Goal: Navigation & Orientation: Go to known website

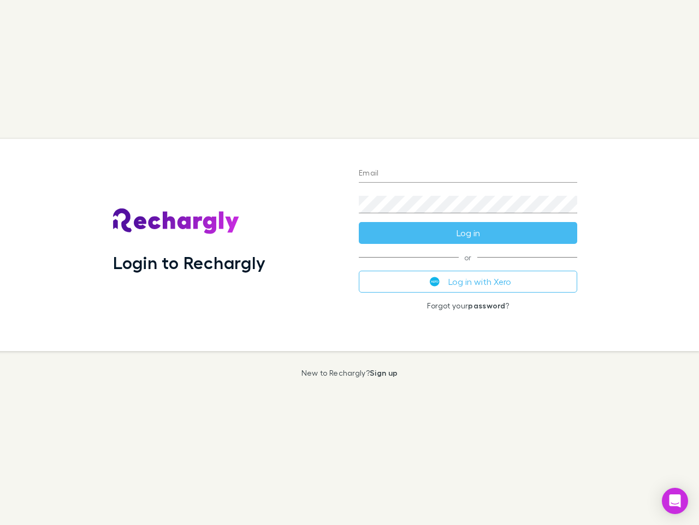
click at [350, 262] on div "Login to Rechargly" at bounding box center [227, 245] width 246 height 212
click at [468, 174] on input "Email" at bounding box center [468, 173] width 219 height 17
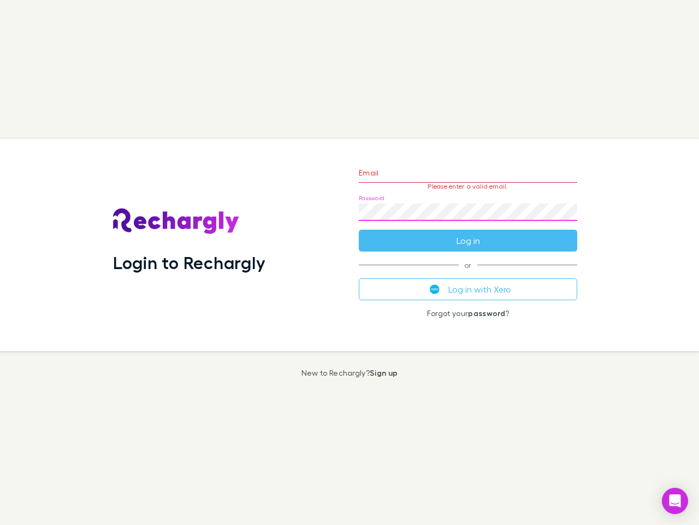
click at [468, 233] on form "Email Please enter a valid email. Password Log in" at bounding box center [468, 203] width 219 height 95
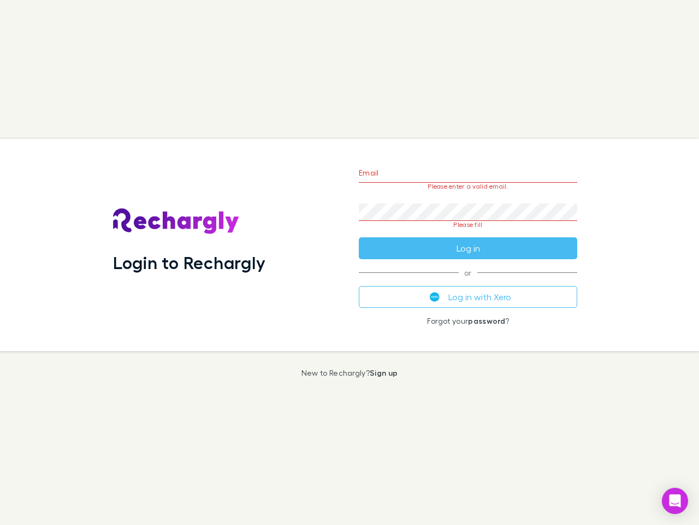
click at [468, 281] on div "Email Please enter a valid email. Password Please fill Log in or Log in with Xe…" at bounding box center [468, 245] width 236 height 212
click at [675, 501] on icon "Open Intercom Messenger" at bounding box center [675, 500] width 11 height 13
